Goal: Task Accomplishment & Management: Use online tool/utility

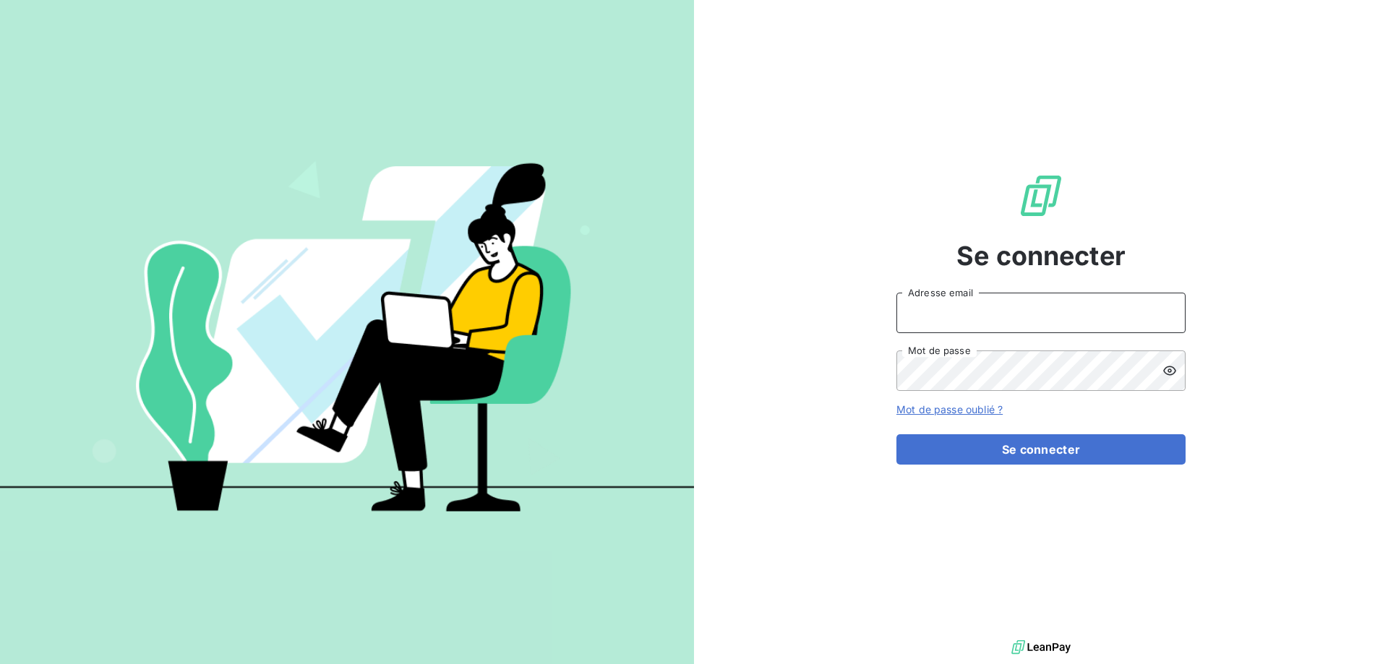
click at [1026, 323] on input "Adresse email" at bounding box center [1040, 313] width 289 height 40
type input "j.bonin@adsgroup-security.com"
click at [896, 434] on button "Se connecter" at bounding box center [1040, 449] width 289 height 30
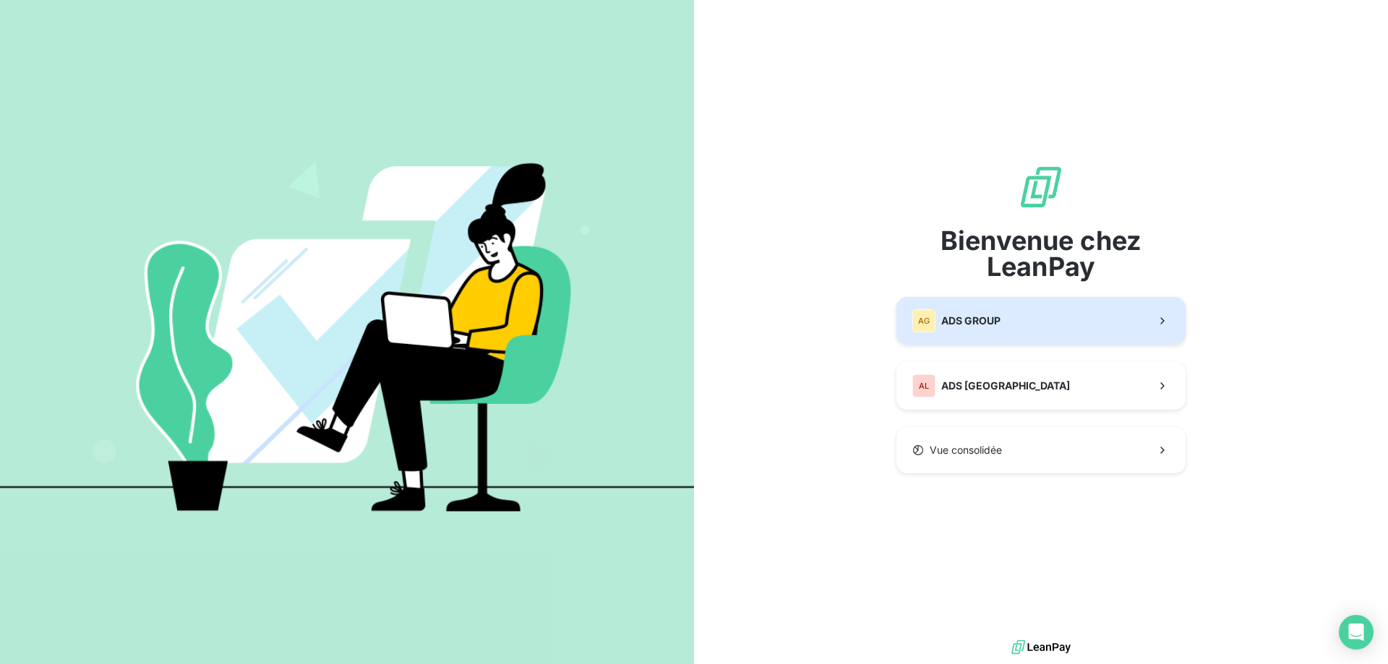
click at [1003, 325] on button "AG ADS GROUP" at bounding box center [1040, 321] width 289 height 48
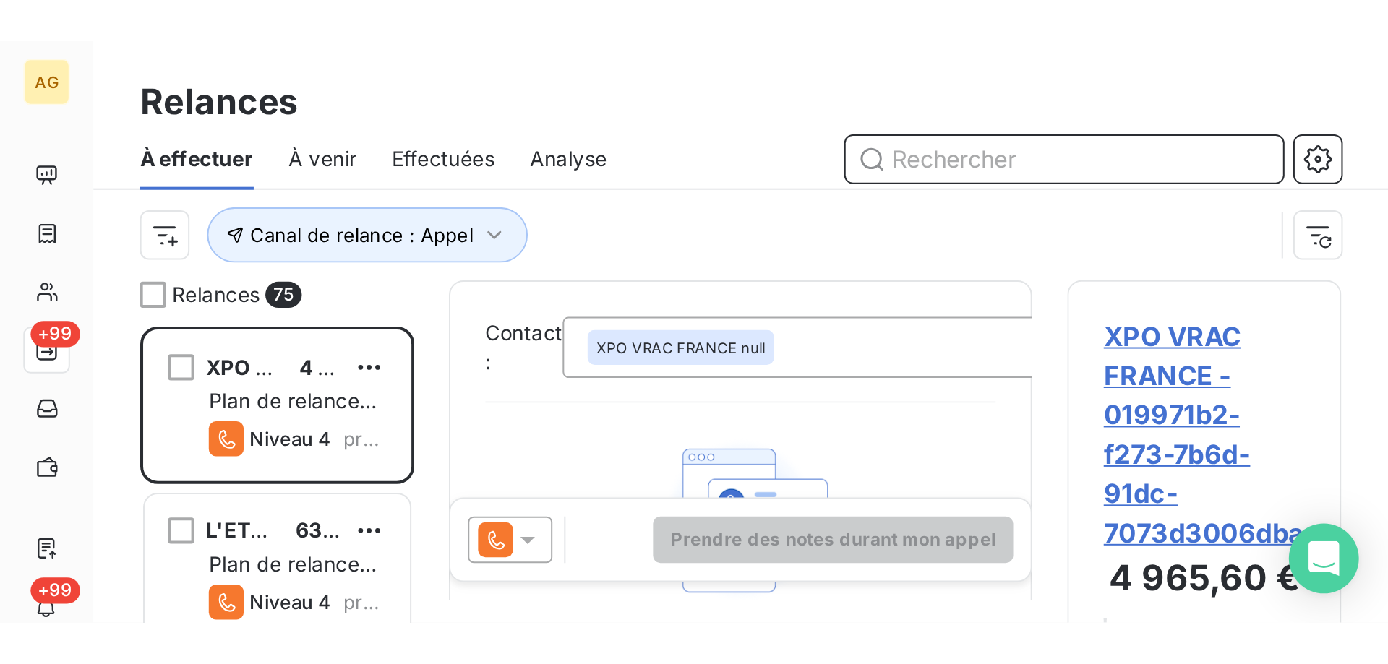
scroll to position [512, 300]
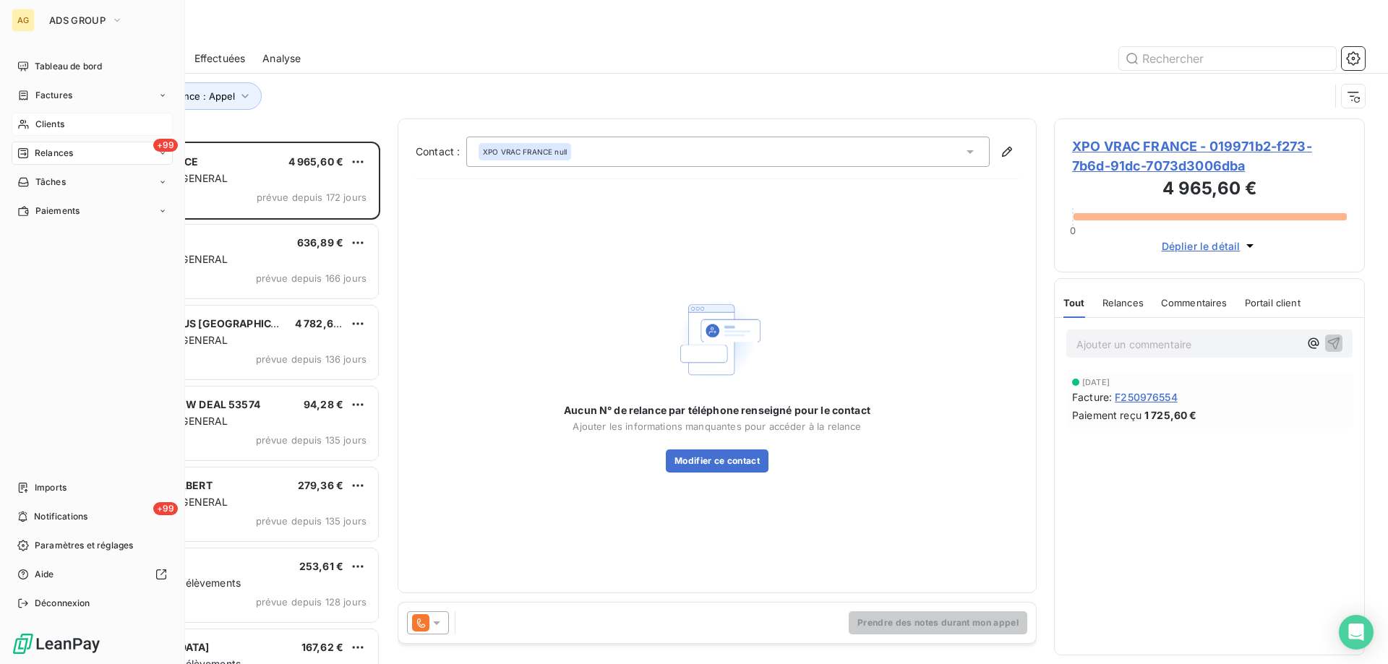
click at [61, 122] on span "Clients" at bounding box center [49, 124] width 29 height 13
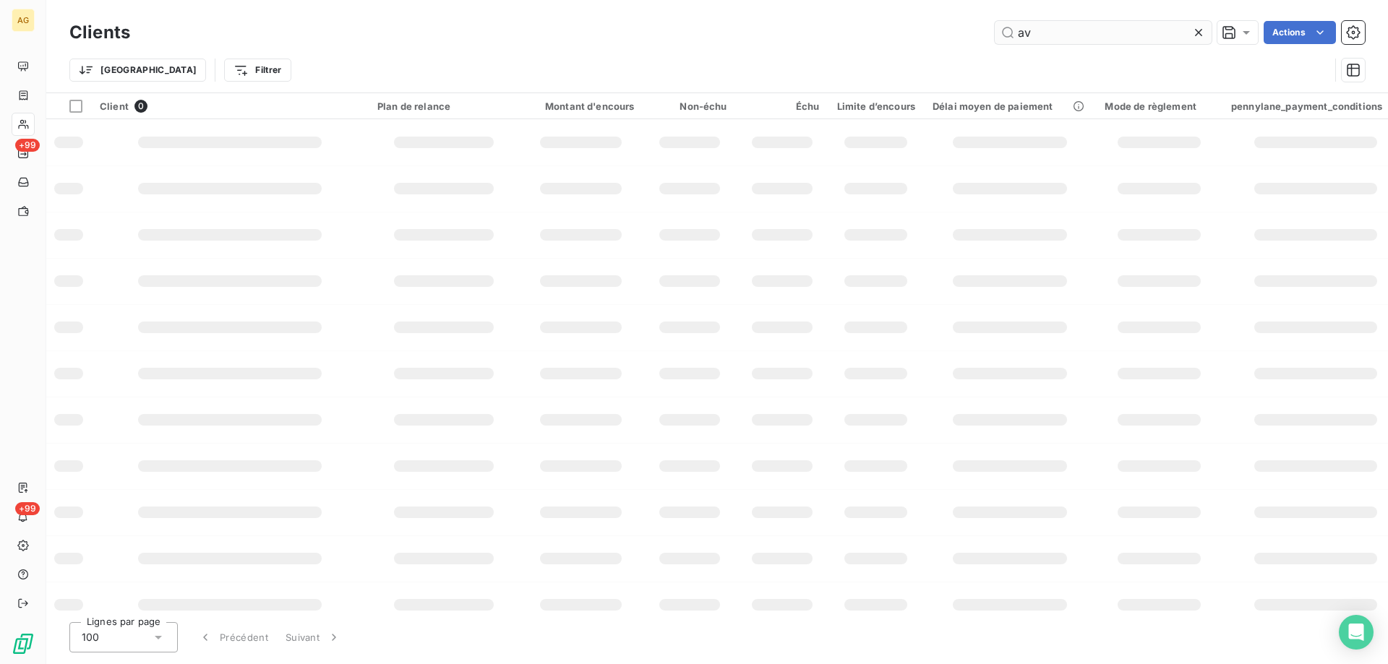
type input "a"
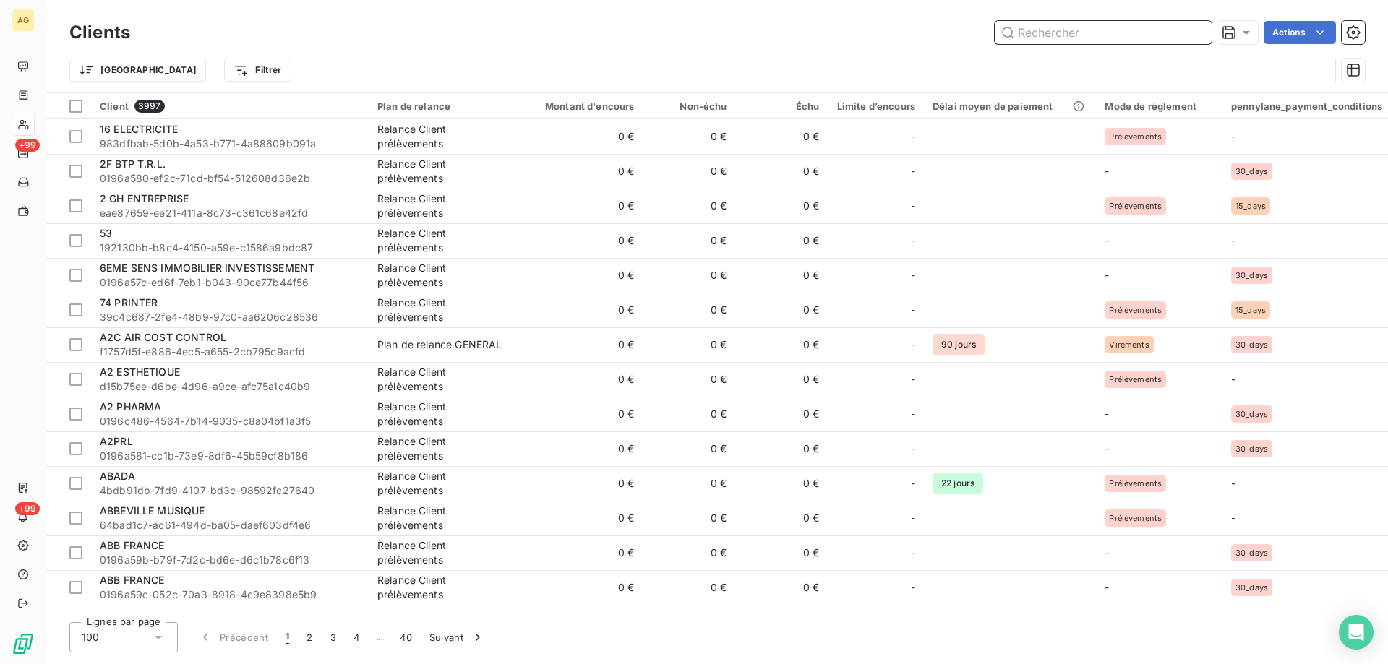
click at [1040, 28] on input "text" at bounding box center [1103, 32] width 217 height 23
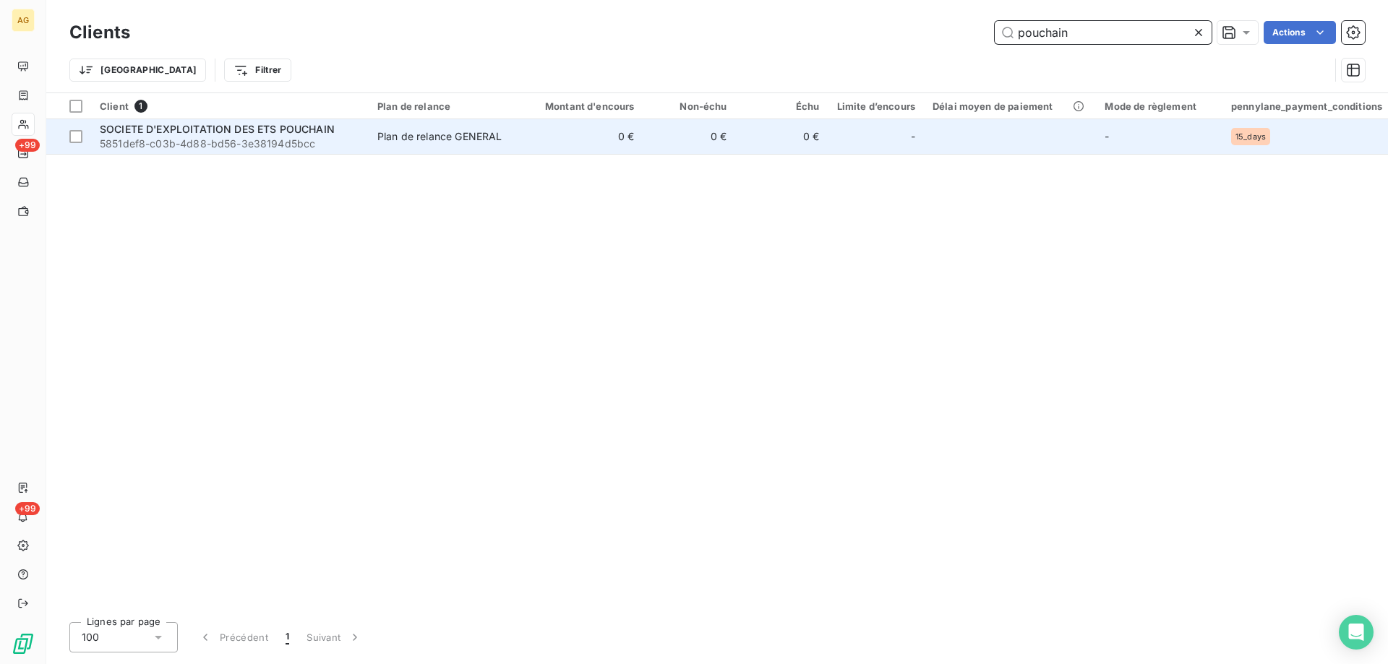
type input "pouchain"
click at [249, 124] on span "SOCIETE D'EXPLOITATION DES ETS POUCHAIN" at bounding box center [217, 129] width 235 height 12
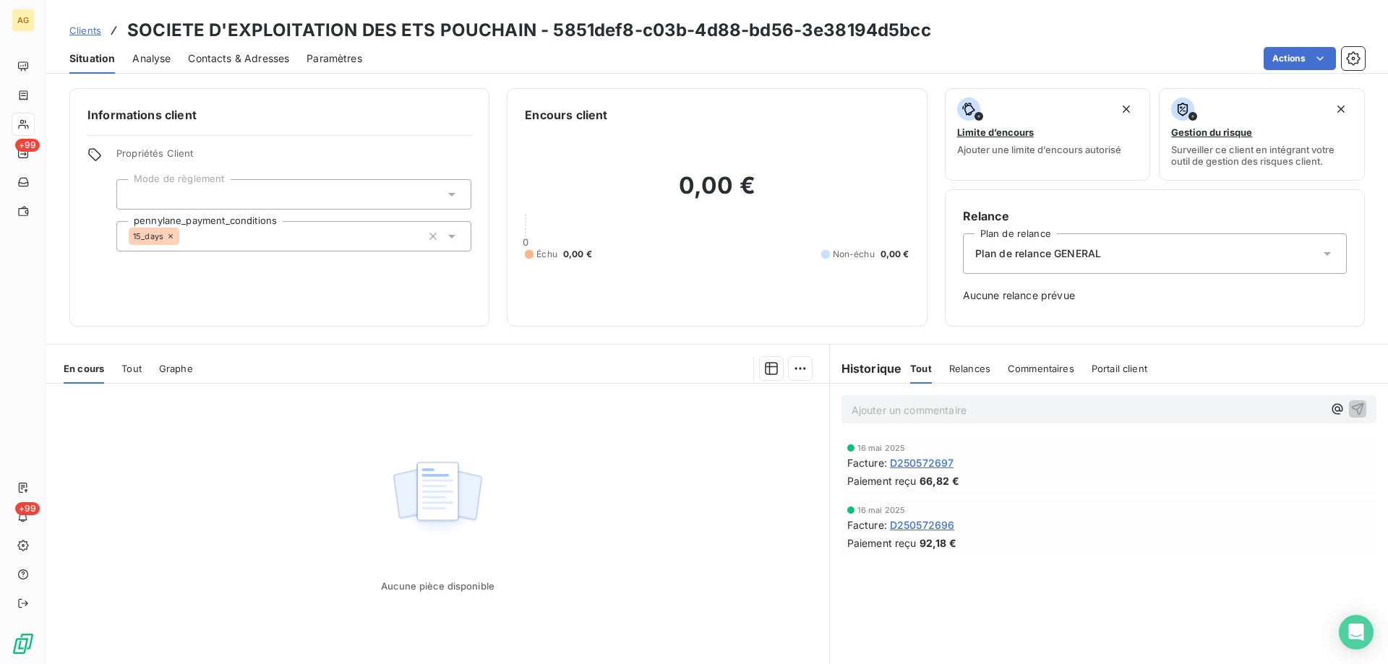
click at [138, 368] on span "Tout" at bounding box center [131, 369] width 20 height 12
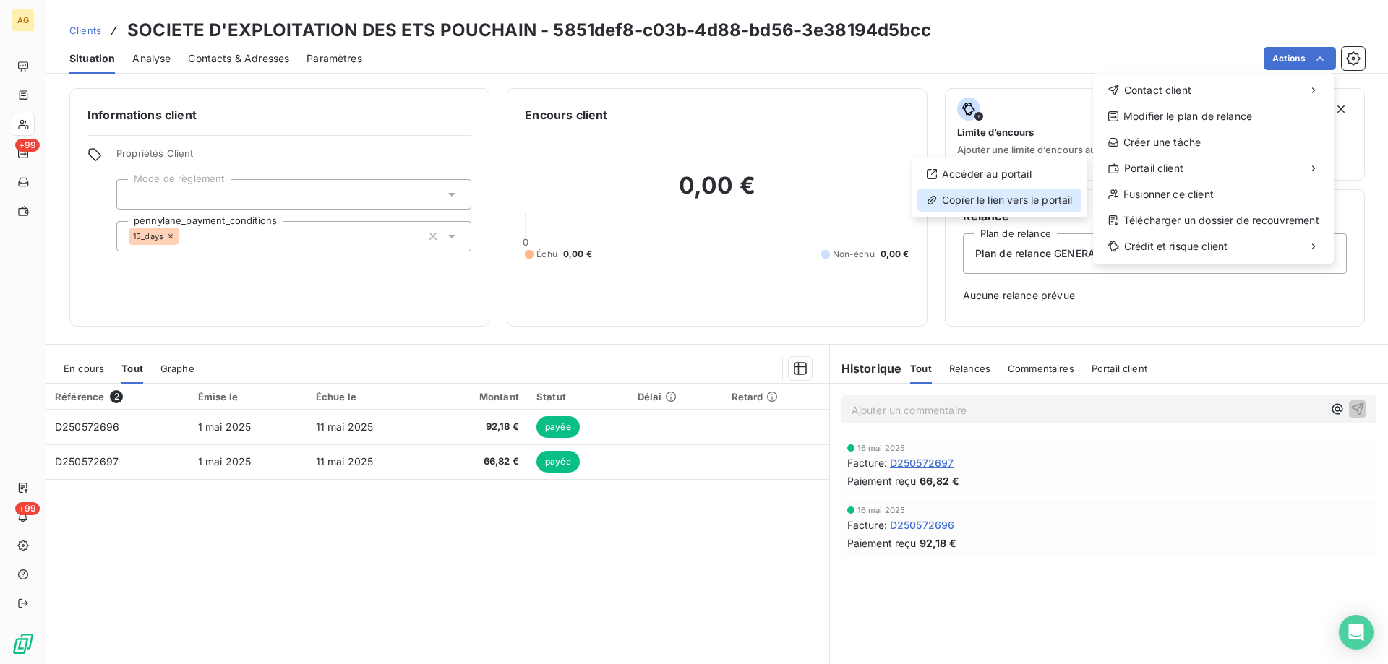
click at [1027, 199] on div "Copier le lien vers le portail" at bounding box center [999, 200] width 164 height 23
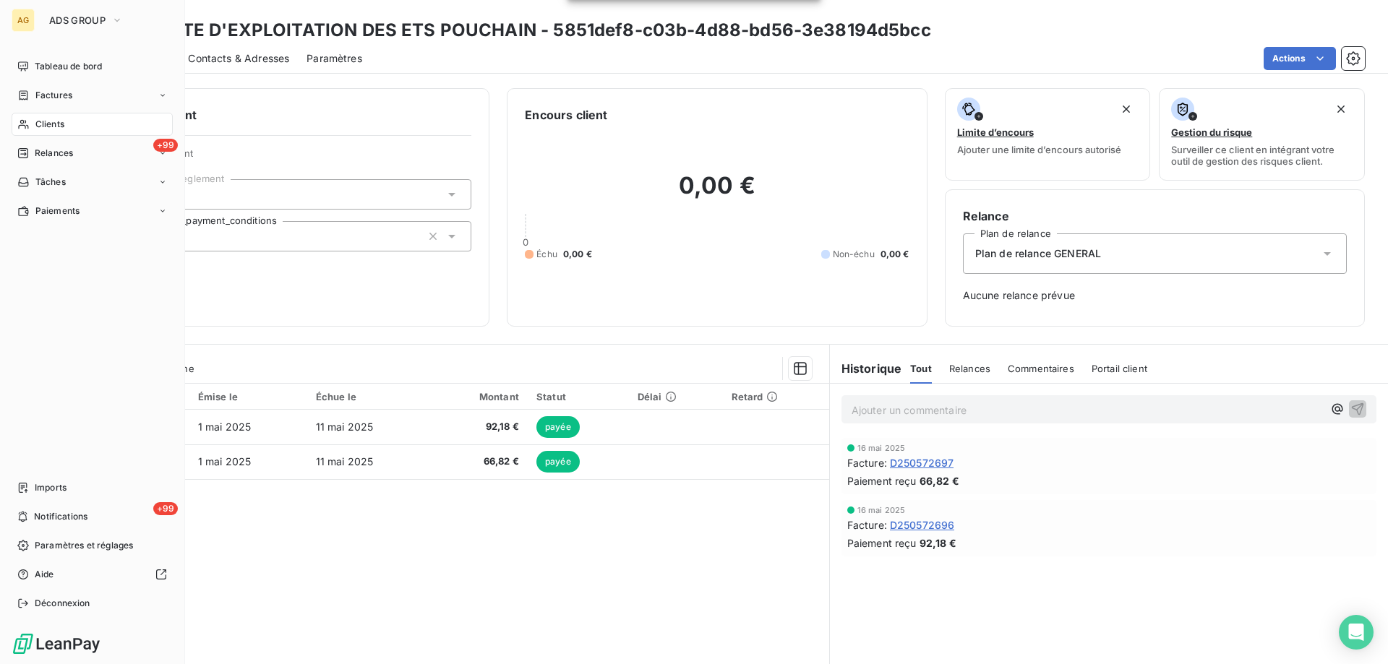
click at [39, 127] on span "Clients" at bounding box center [49, 124] width 29 height 13
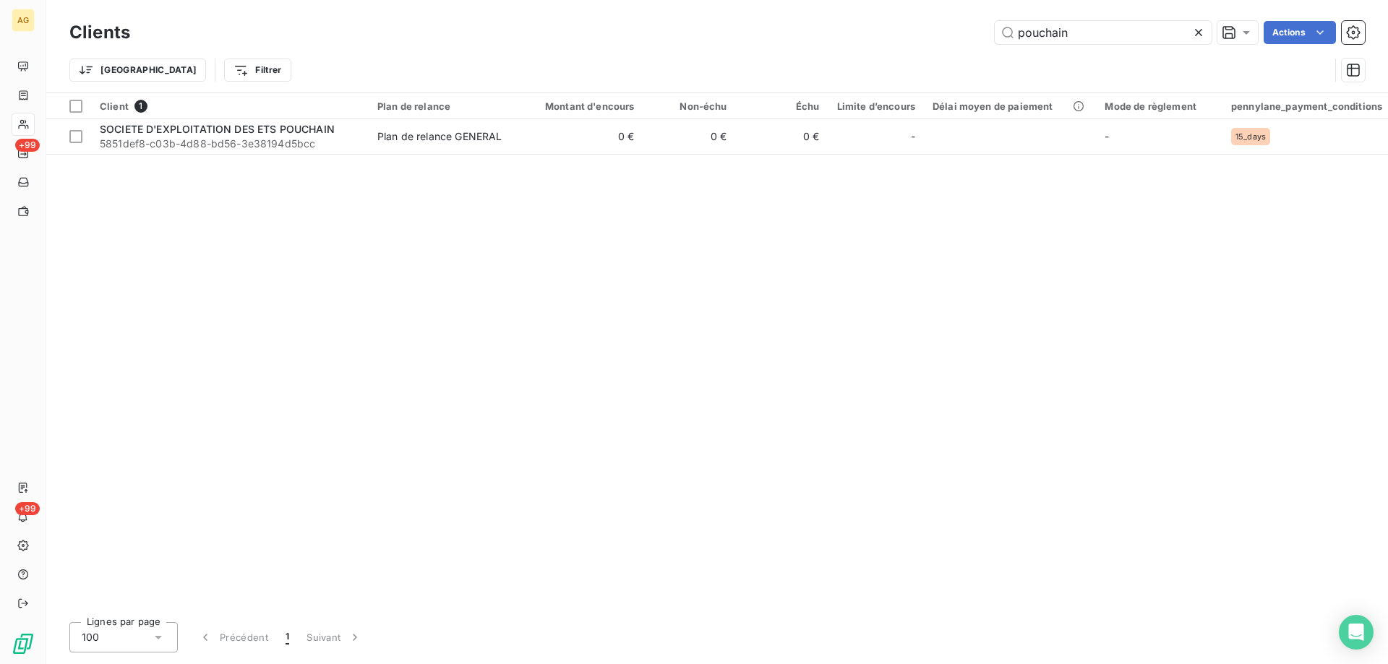
drag, startPoint x: 1090, startPoint y: 36, endPoint x: 731, endPoint y: 40, distance: 359.3
click at [737, 40] on div "pouchain Actions" at bounding box center [755, 32] width 1217 height 23
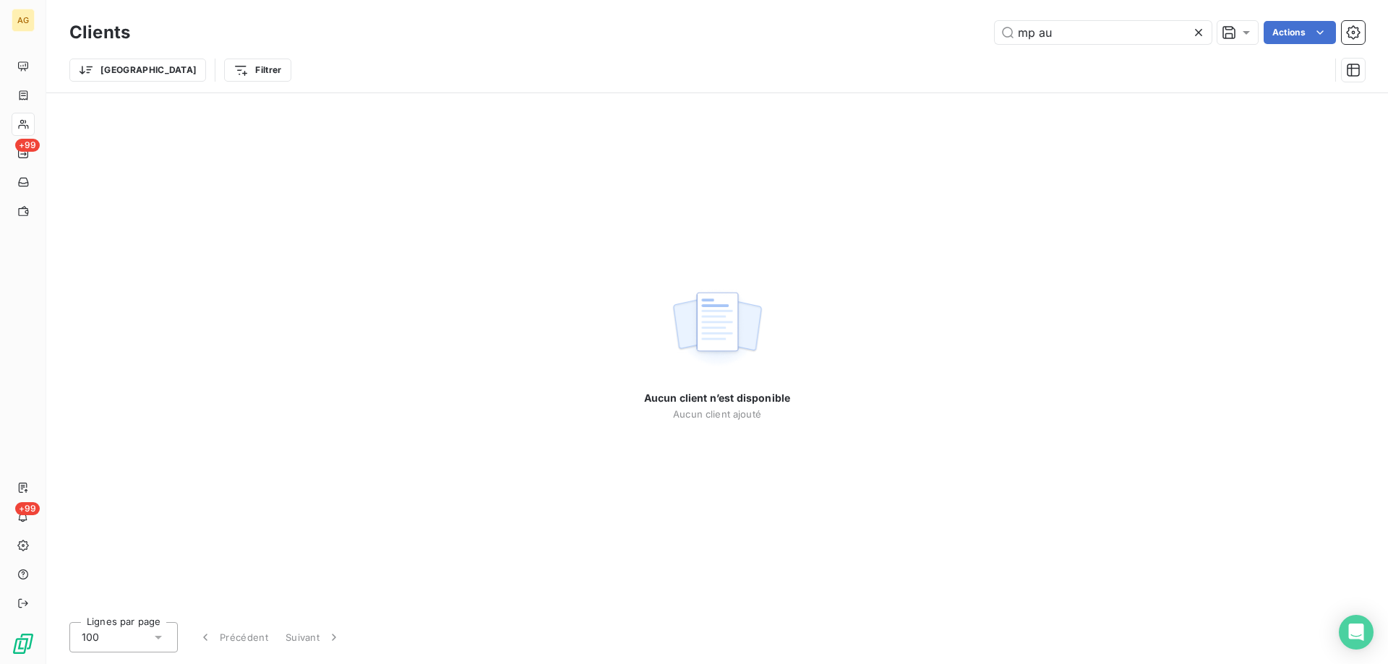
type input "mp au"
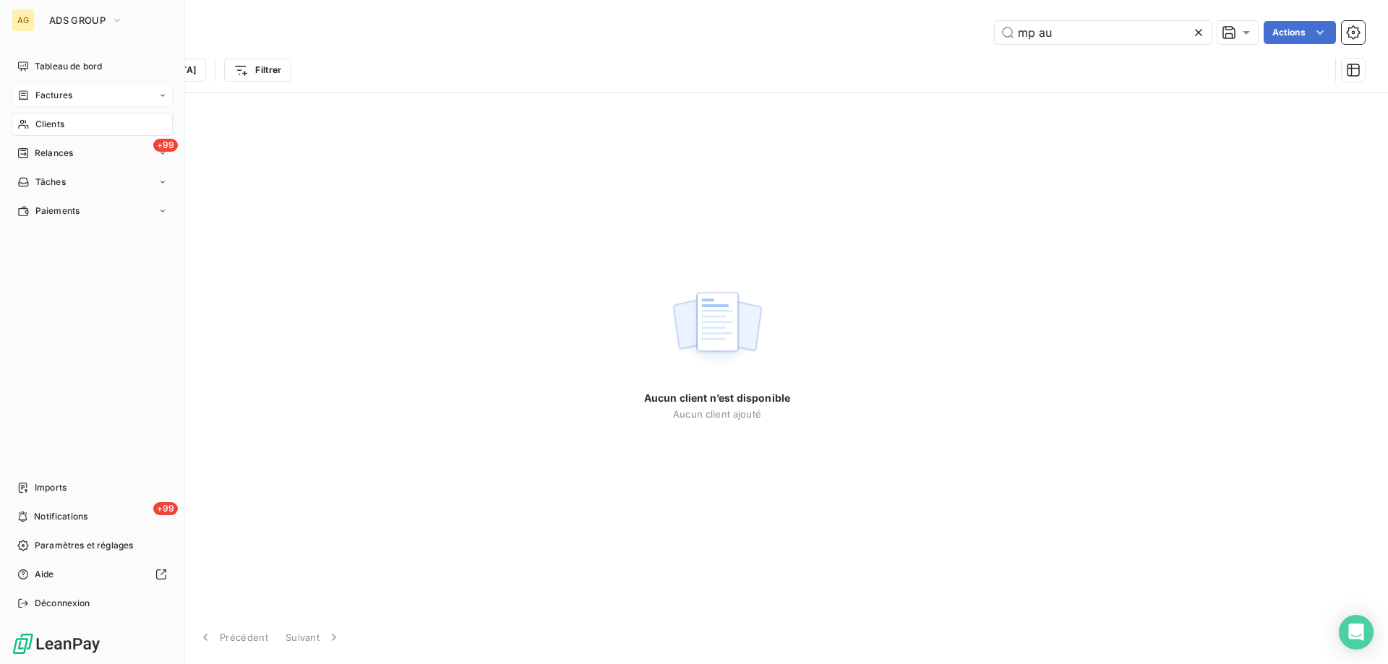
click at [48, 90] on span "Factures" at bounding box center [53, 95] width 37 height 13
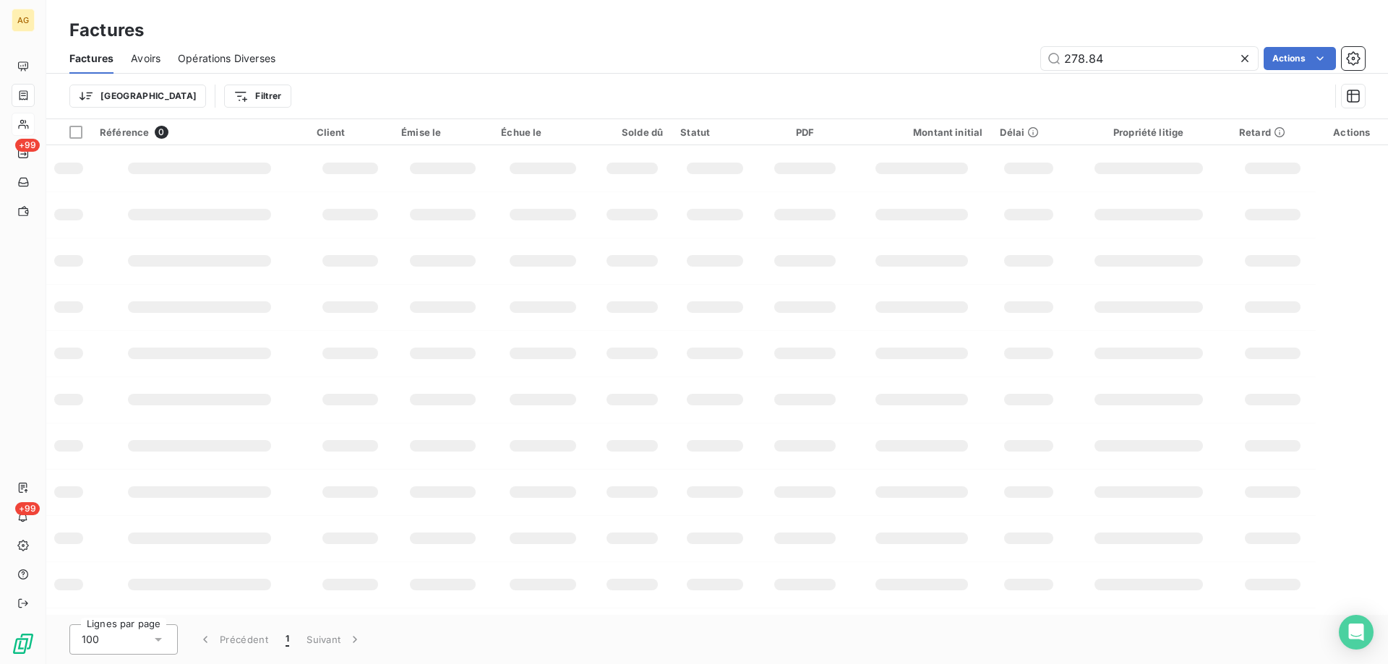
drag, startPoint x: 1128, startPoint y: 63, endPoint x: 991, endPoint y: 63, distance: 136.6
click at [991, 63] on div "278.84 Actions" at bounding box center [829, 58] width 1072 height 23
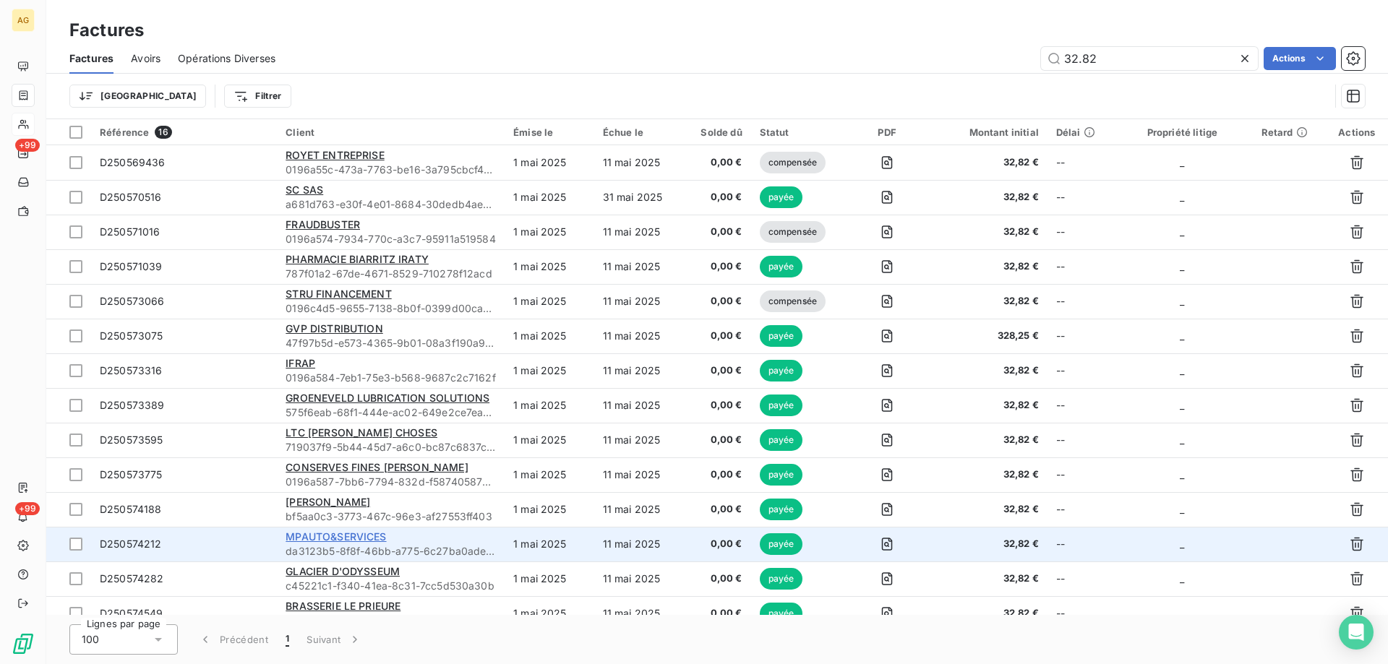
type input "32.82"
click at [322, 540] on span "MPAUTO&SERVICES" at bounding box center [336, 537] width 100 height 12
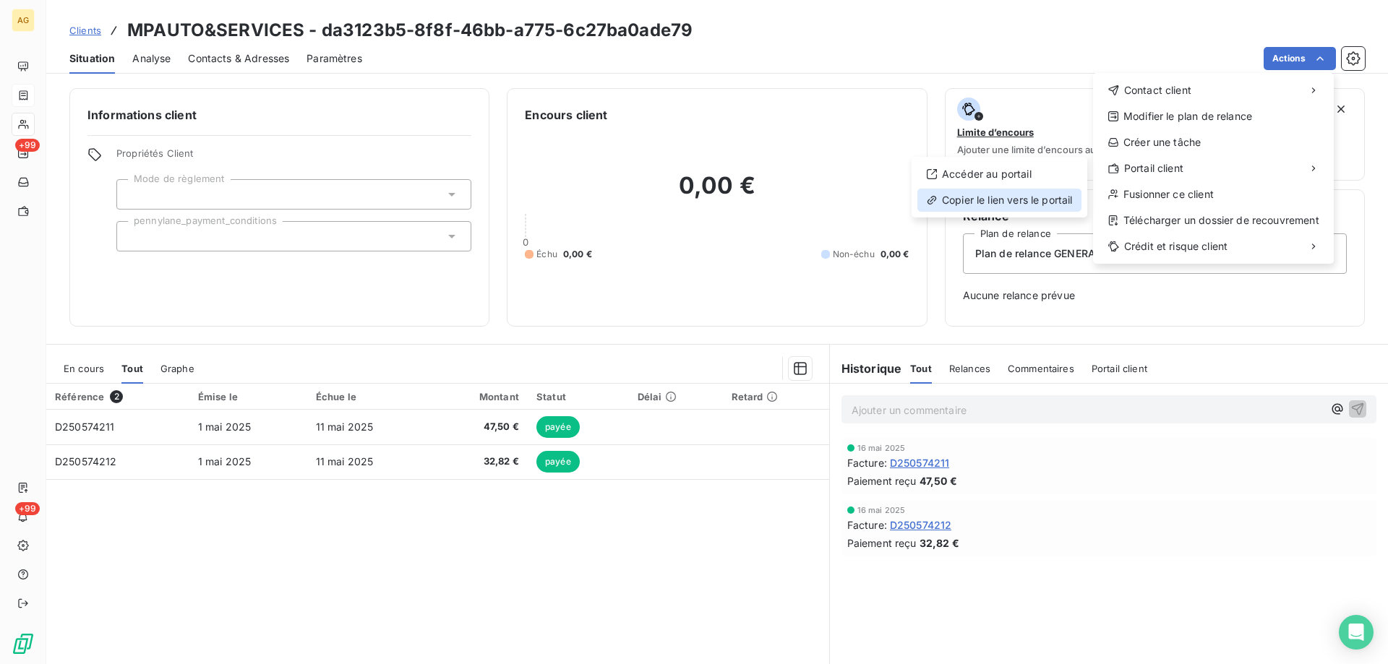
click at [982, 194] on div "Copier le lien vers le portail" at bounding box center [999, 200] width 164 height 23
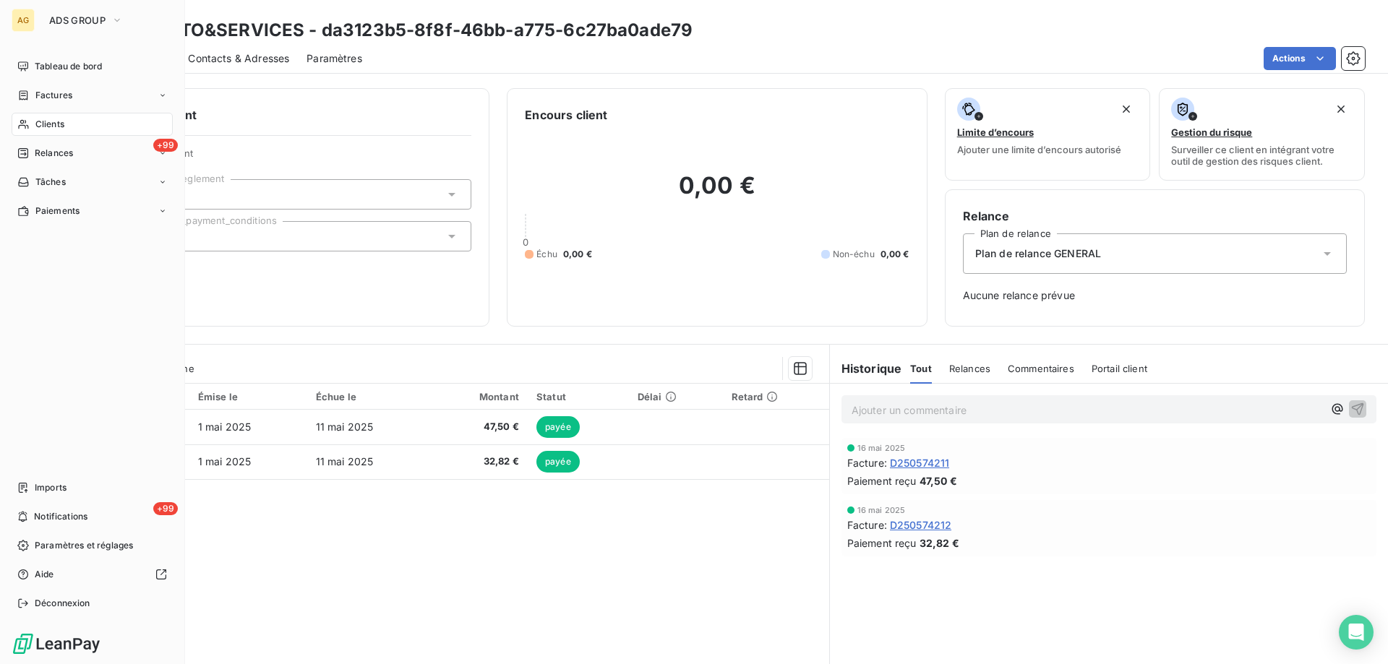
click at [45, 127] on span "Clients" at bounding box center [49, 124] width 29 height 13
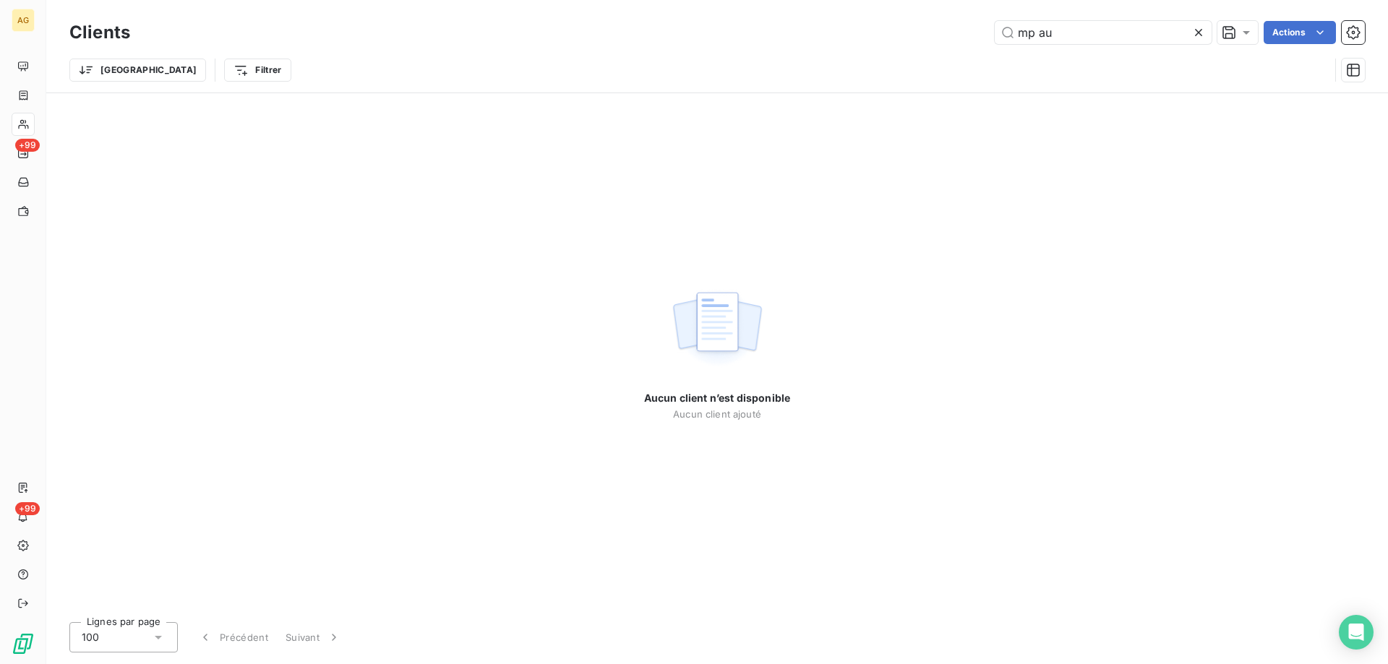
drag, startPoint x: 852, startPoint y: 38, endPoint x: 761, endPoint y: 39, distance: 91.1
click at [761, 39] on div "mp au Actions" at bounding box center [755, 32] width 1217 height 23
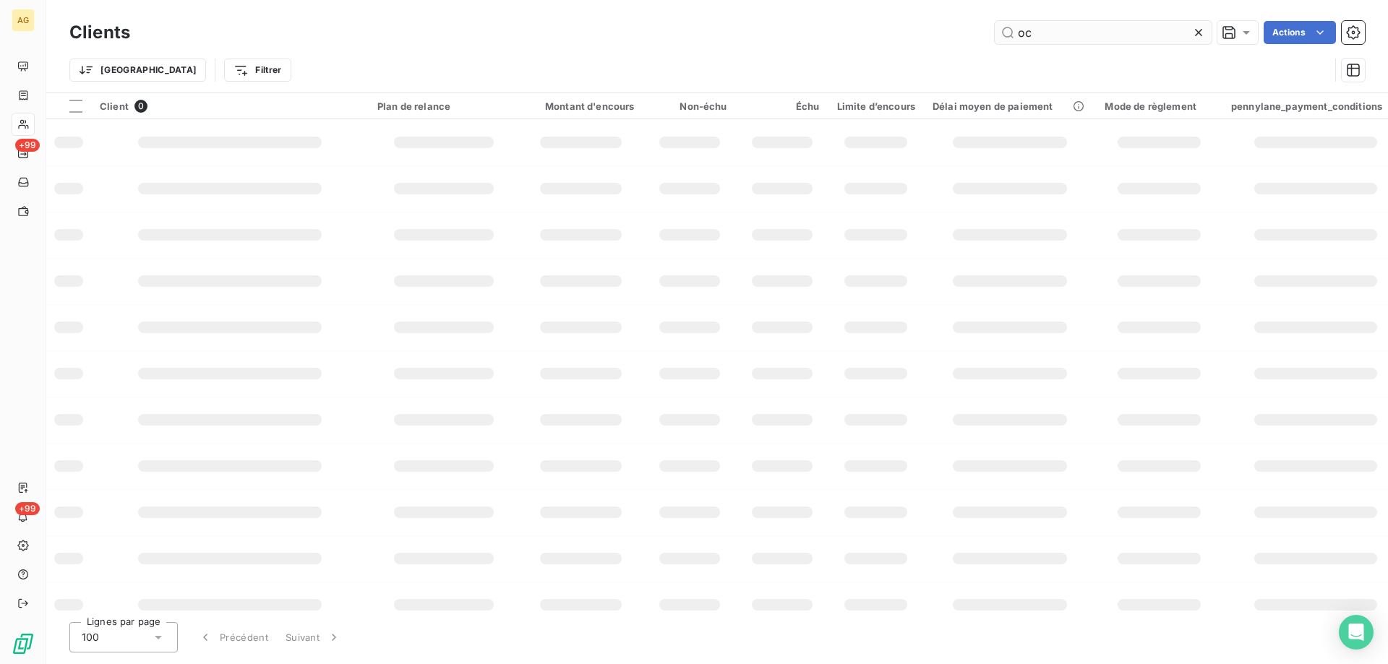
type input "o"
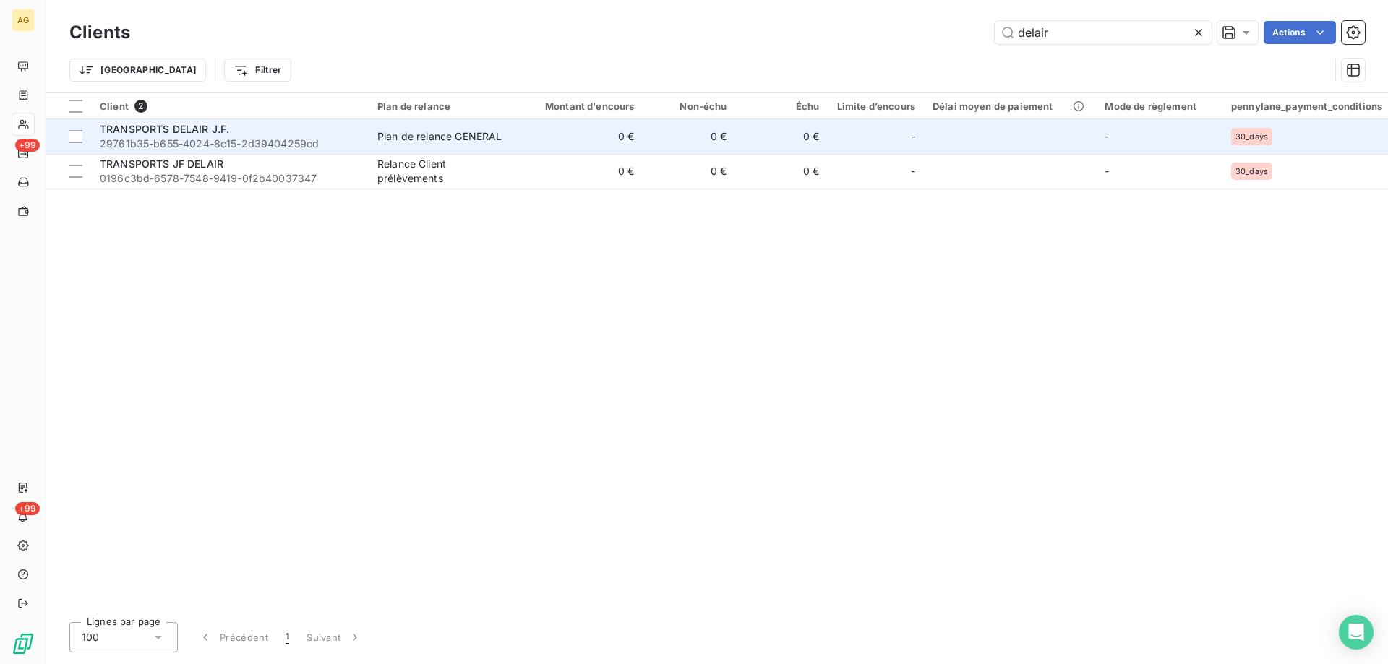
type input "delair"
click at [248, 137] on span "29761b35-b655-4024-8c15-2d39404259cd" at bounding box center [230, 144] width 260 height 14
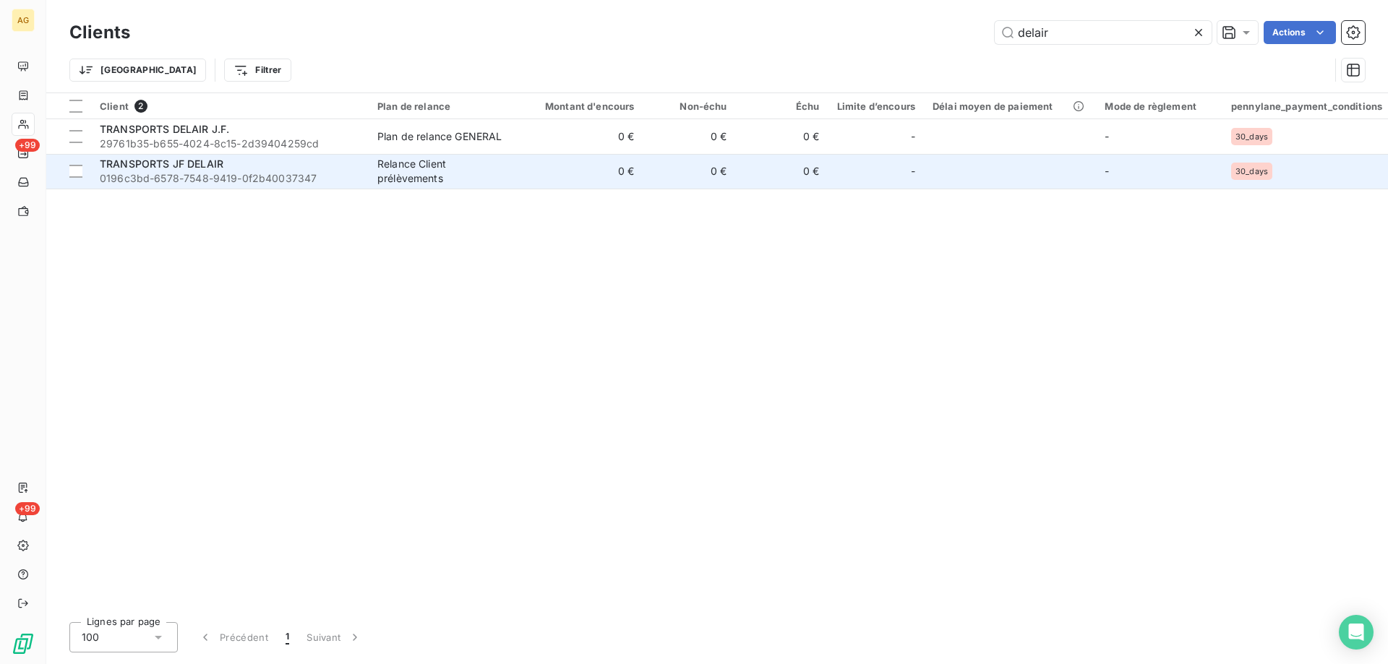
click at [166, 174] on span "0196c3bd-6578-7548-9419-0f2b40037347" at bounding box center [230, 178] width 260 height 14
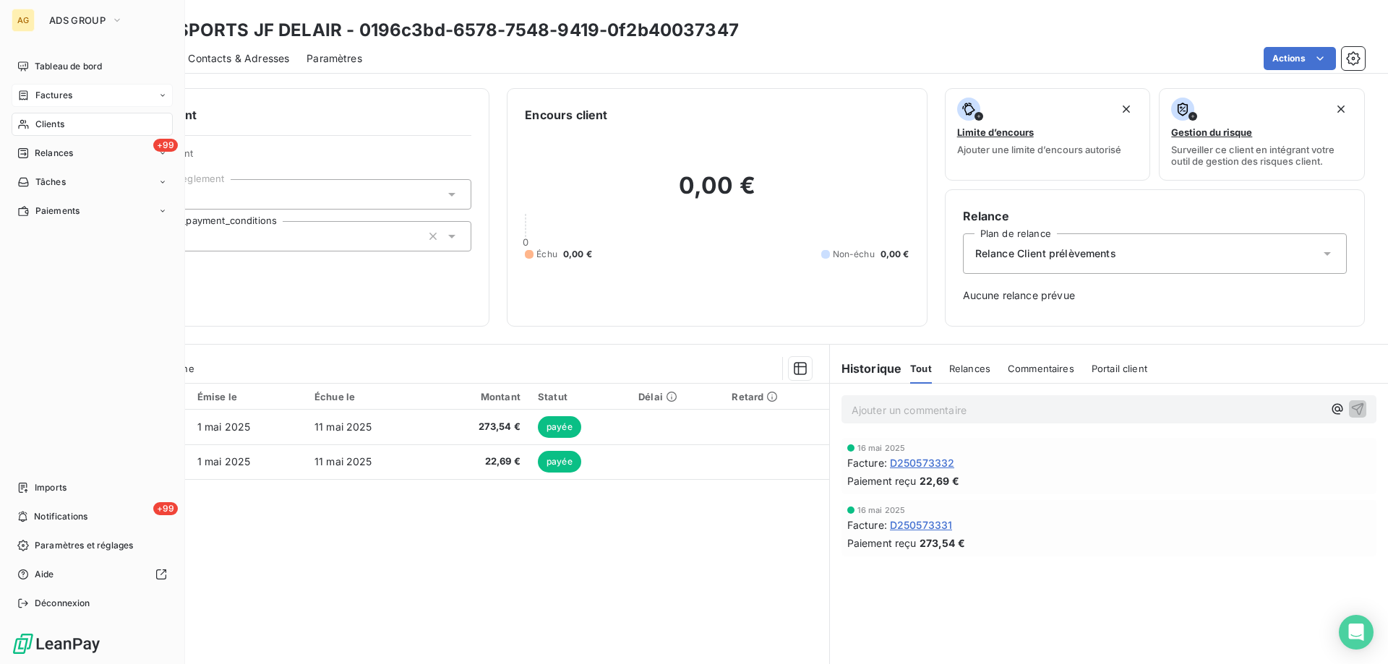
click at [67, 93] on span "Factures" at bounding box center [53, 95] width 37 height 13
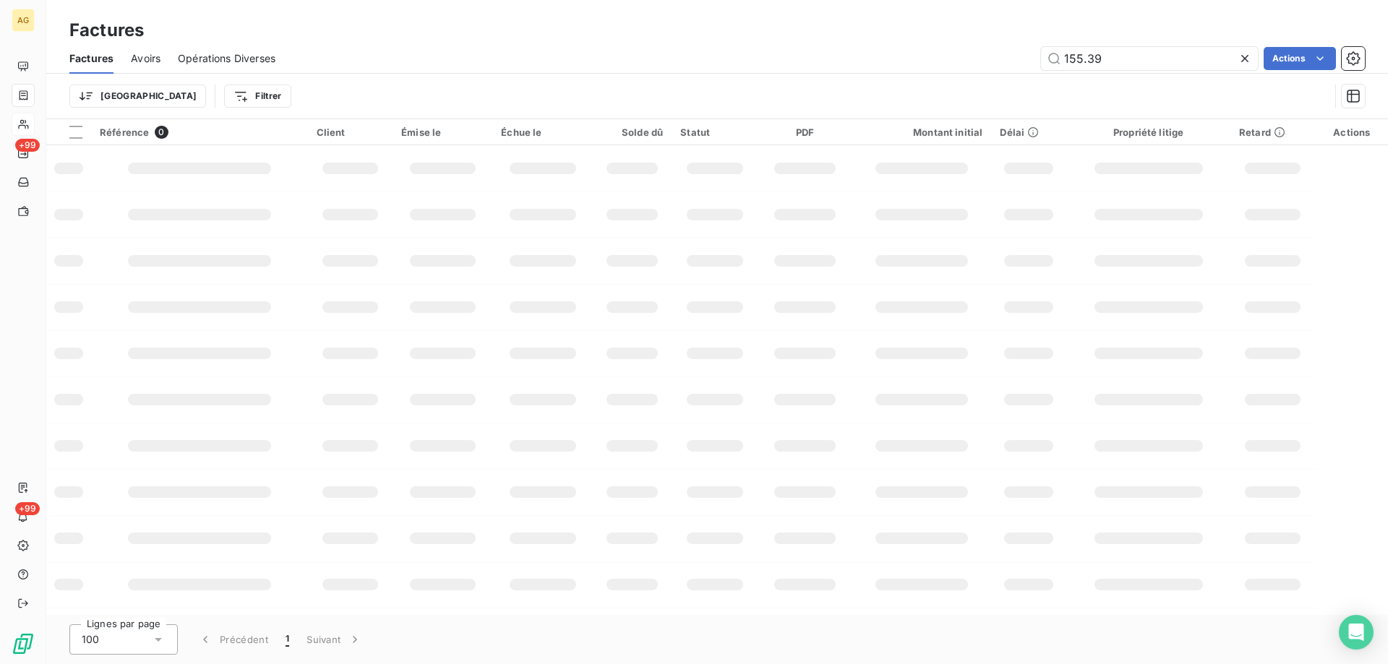
drag, startPoint x: 1117, startPoint y: 62, endPoint x: 993, endPoint y: 54, distance: 123.9
click at [1000, 54] on div "155.39 Actions" at bounding box center [829, 58] width 1072 height 23
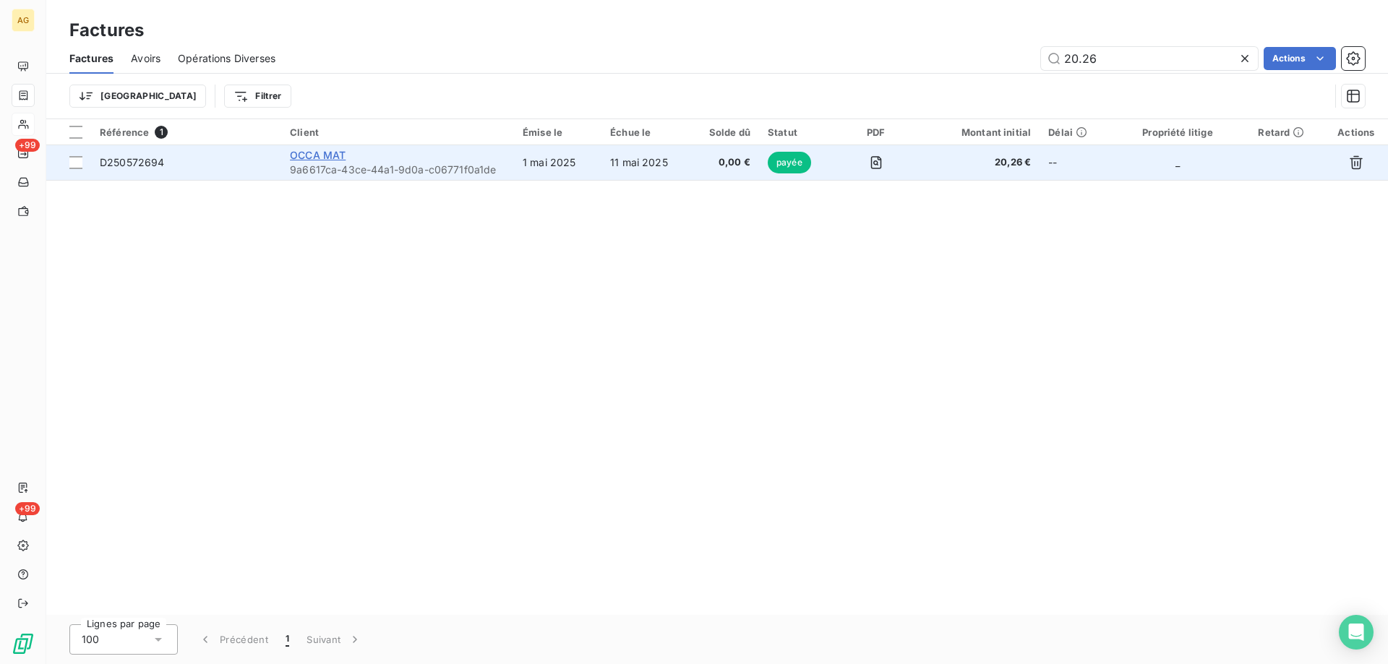
type input "20.26"
click at [320, 160] on span "OCCA MAT" at bounding box center [318, 155] width 56 height 12
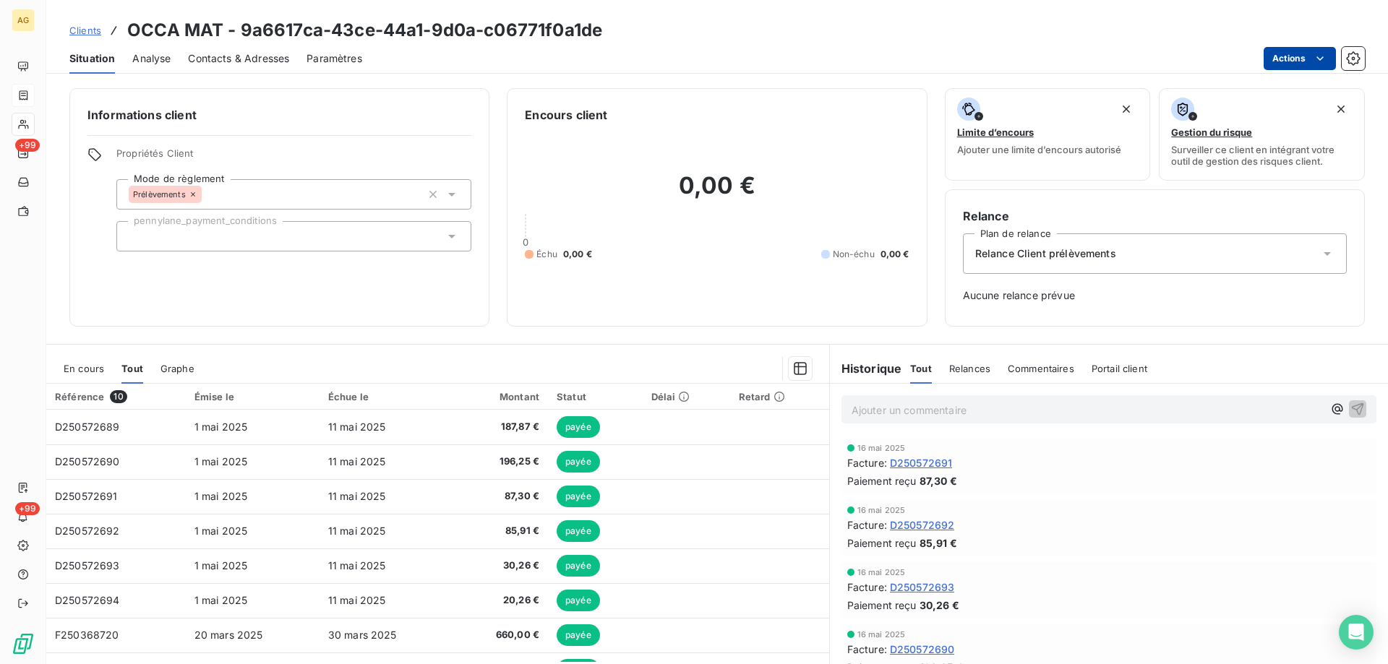
click at [1311, 69] on html "AG +99 +99 Clients OCCA MAT - 9a6617ca-43ce-44a1-9d0a-c06771f0a1de Situation An…" at bounding box center [694, 332] width 1388 height 664
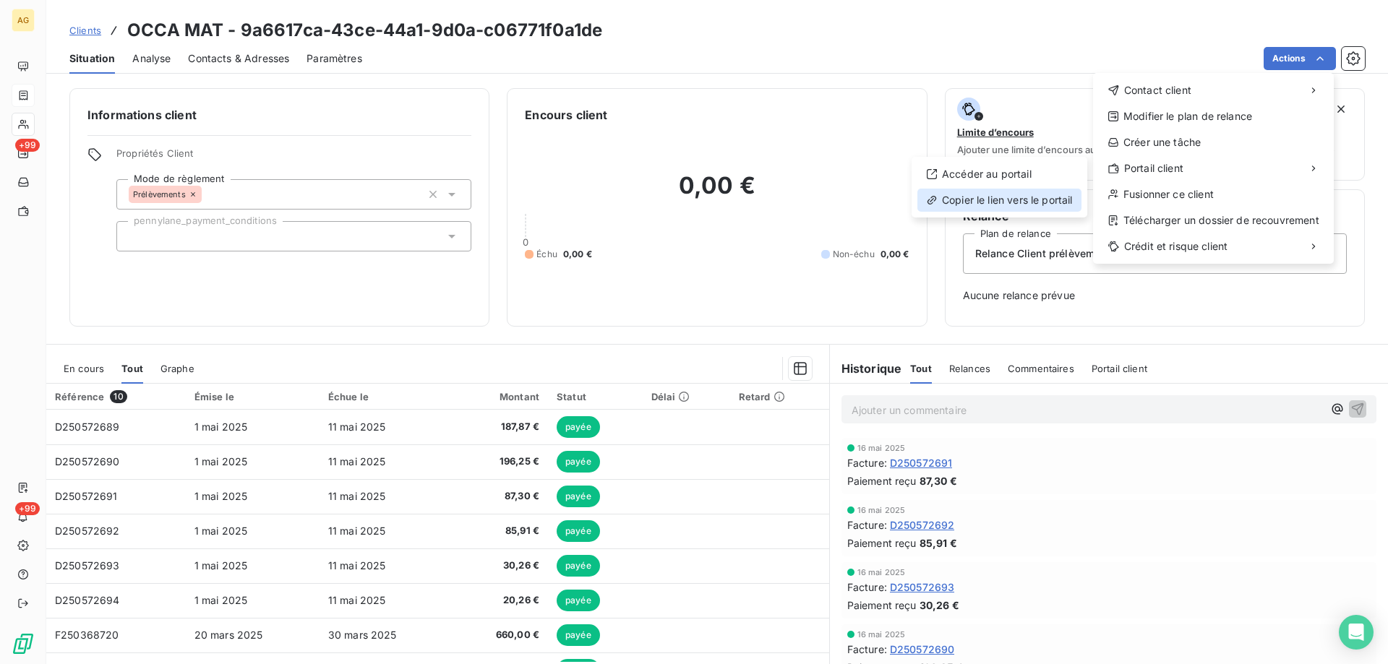
click at [1026, 196] on div "Copier le lien vers le portail" at bounding box center [999, 200] width 164 height 23
